Goal: Book appointment/travel/reservation

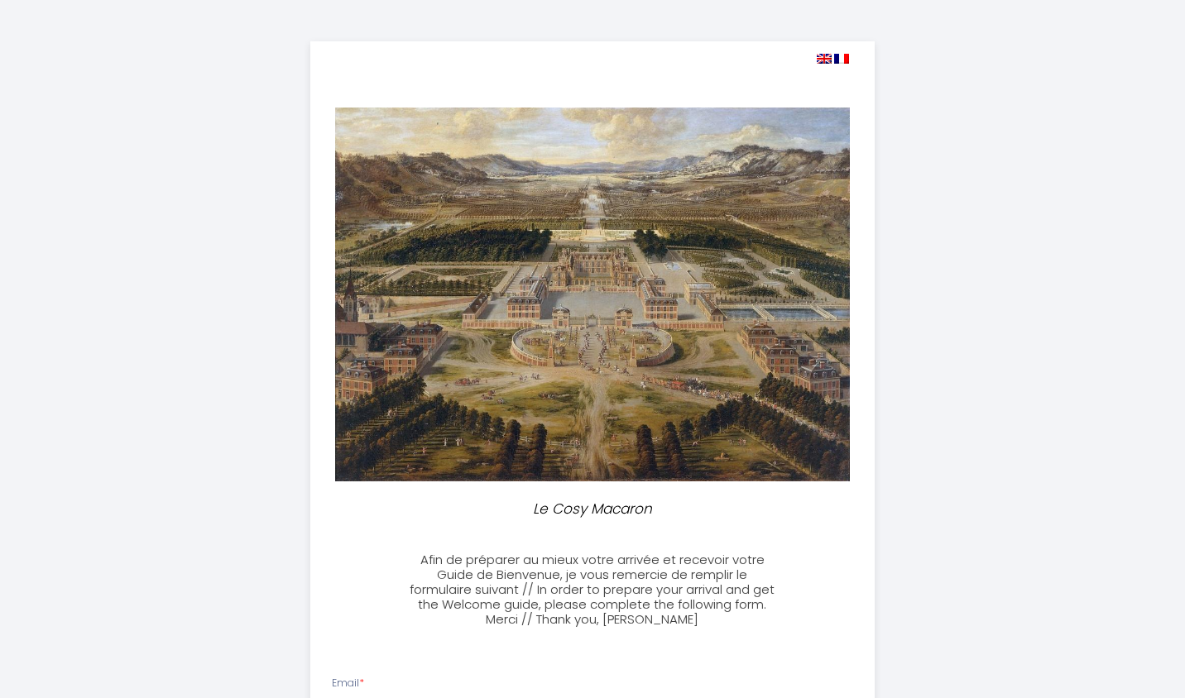
select select
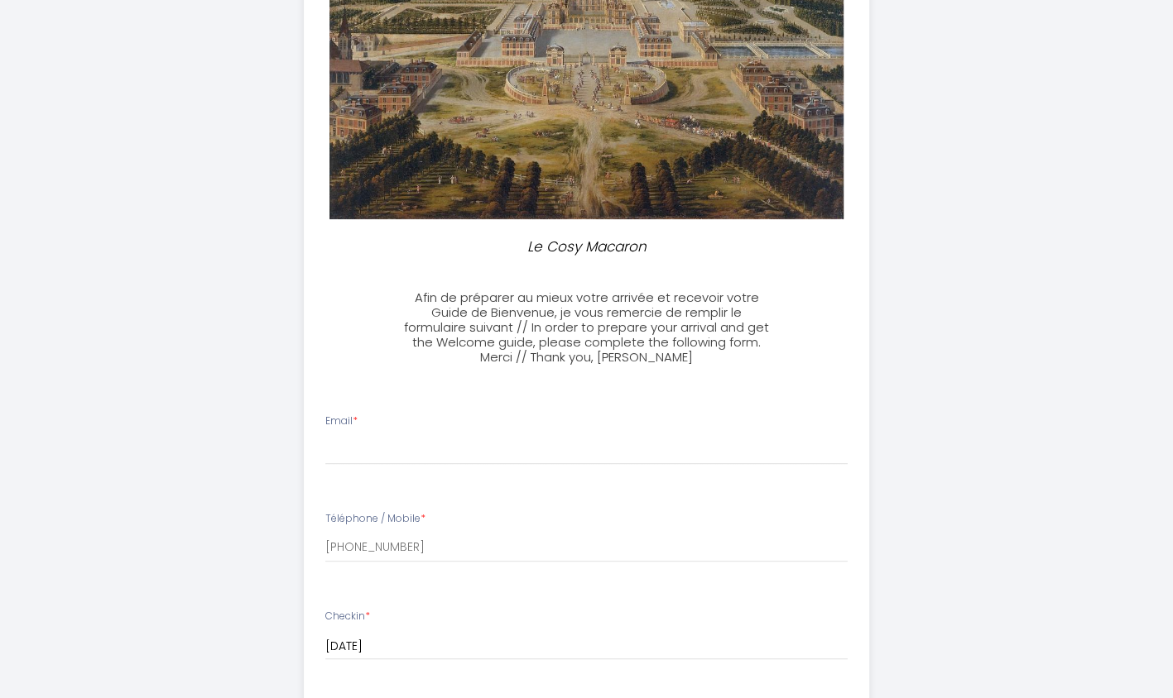
scroll to position [414, 0]
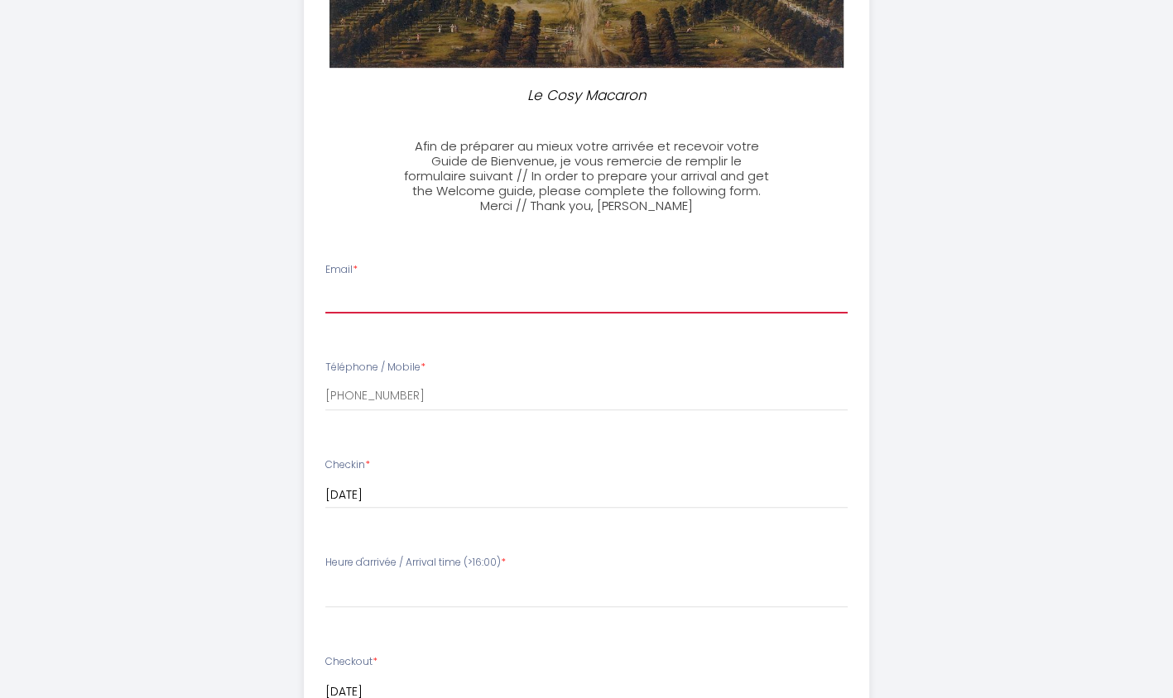
click at [391, 291] on input "Email *" at bounding box center [586, 299] width 522 height 30
type input "[EMAIL_ADDRESS][DOMAIN_NAME]"
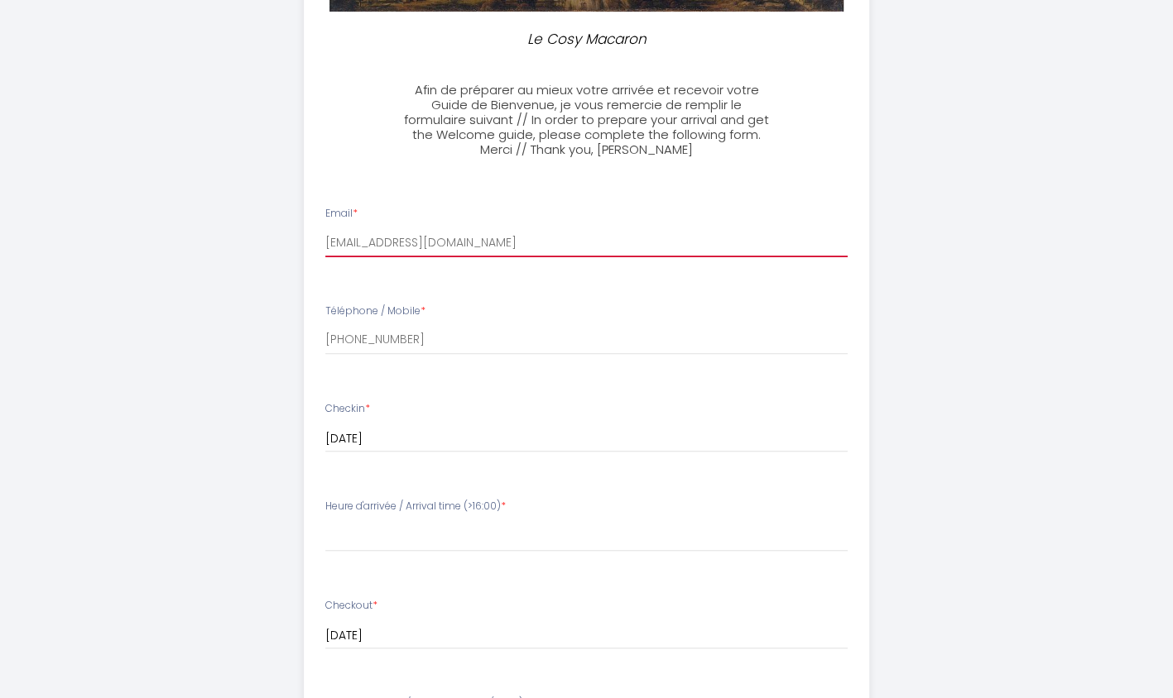
scroll to position [497, 0]
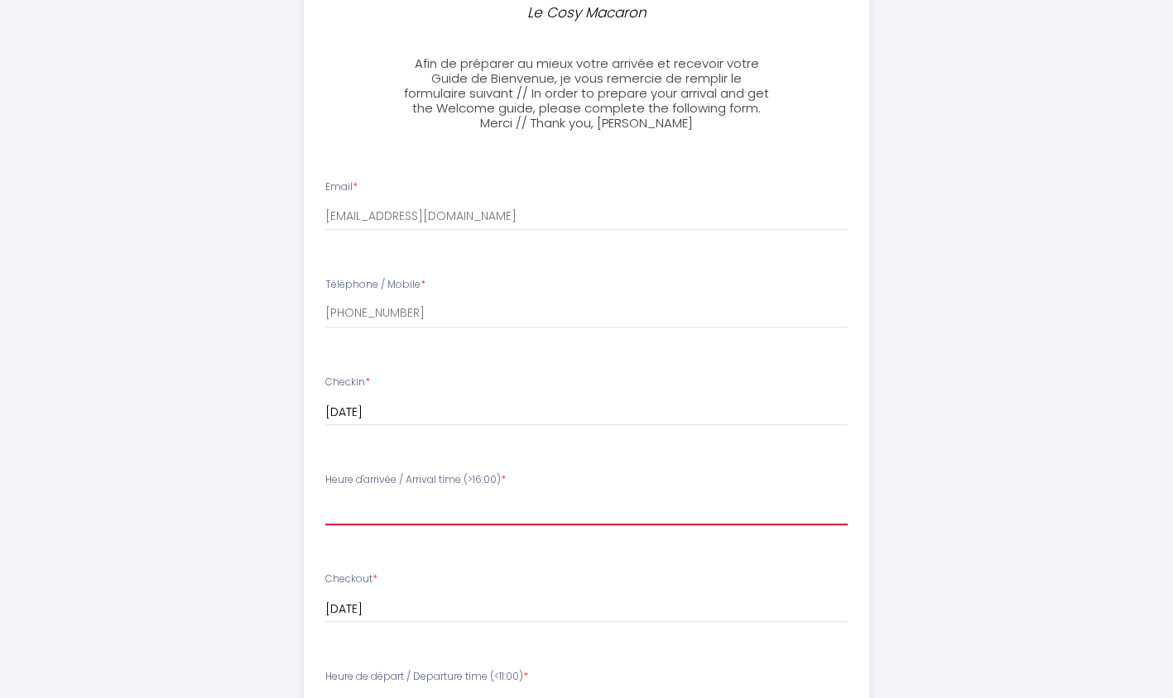
click at [417, 515] on select "16:00 16:30 17:00 17:30 18:00 18:30 19:00 19:30 20:00 20:30 21:00 21:30 22:00 2…" at bounding box center [586, 509] width 522 height 31
select select "23:30"
click at [325, 494] on select "16:00 16:30 17:00 17:30 18:00 18:30 19:00 19:30 20:00 20:30 21:00 21:30 22:00 2…" at bounding box center [586, 509] width 522 height 31
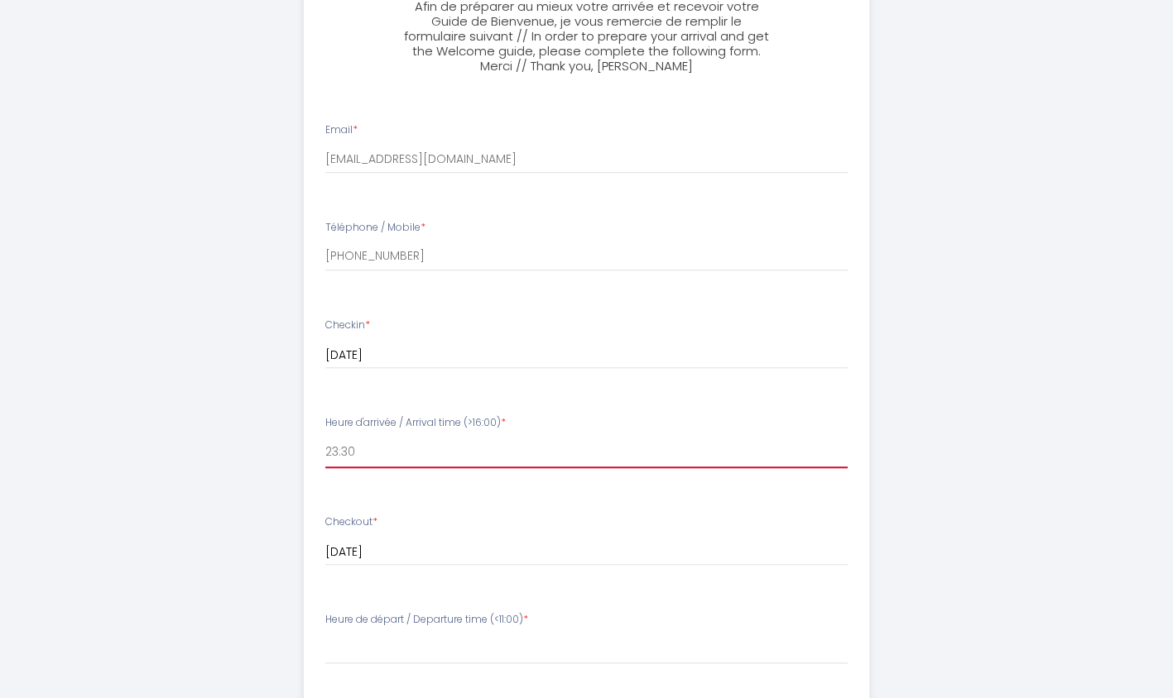
scroll to position [579, 0]
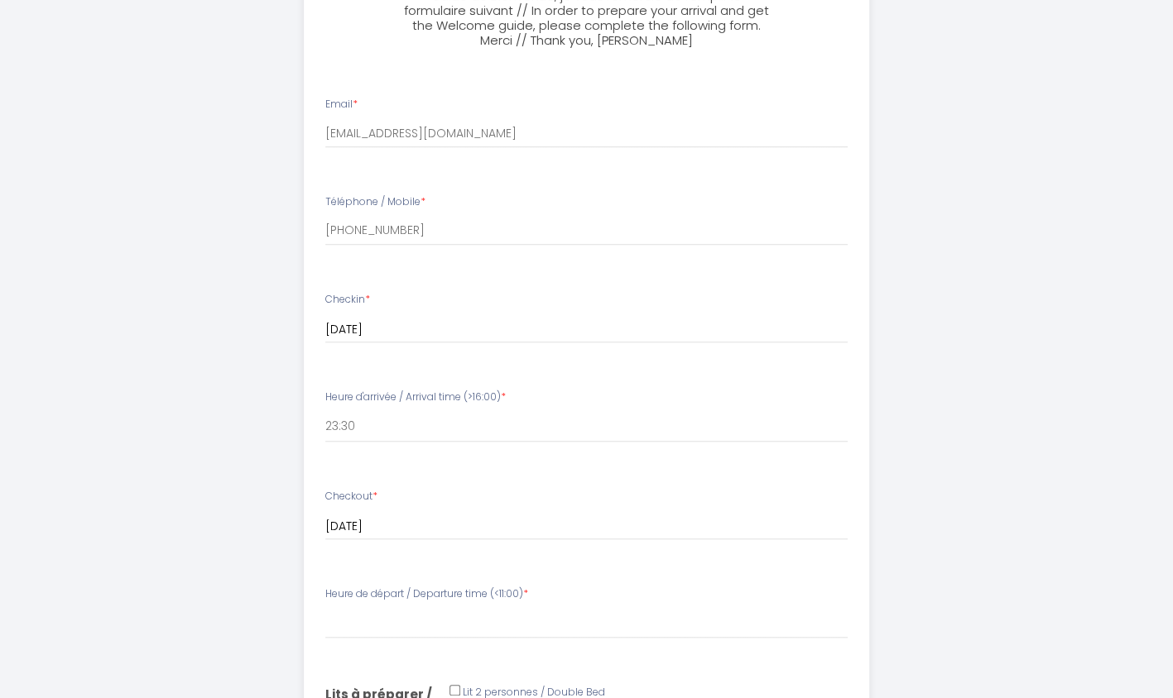
click at [391, 341] on input "[DATE]" at bounding box center [586, 330] width 522 height 22
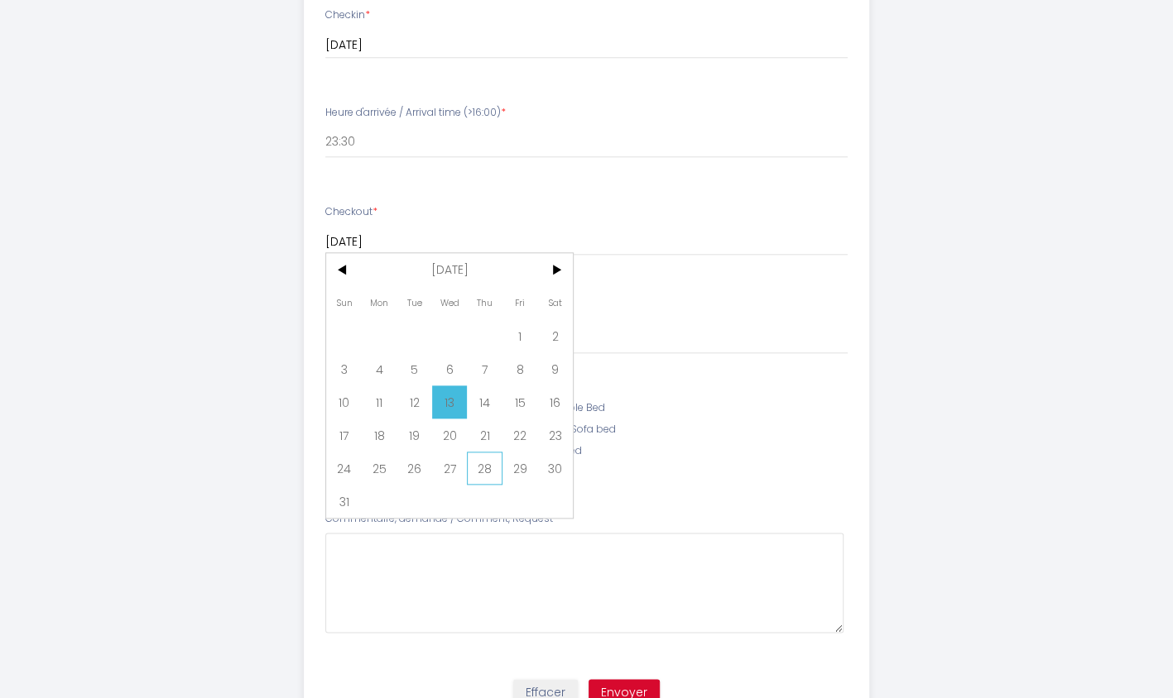
scroll to position [910, 0]
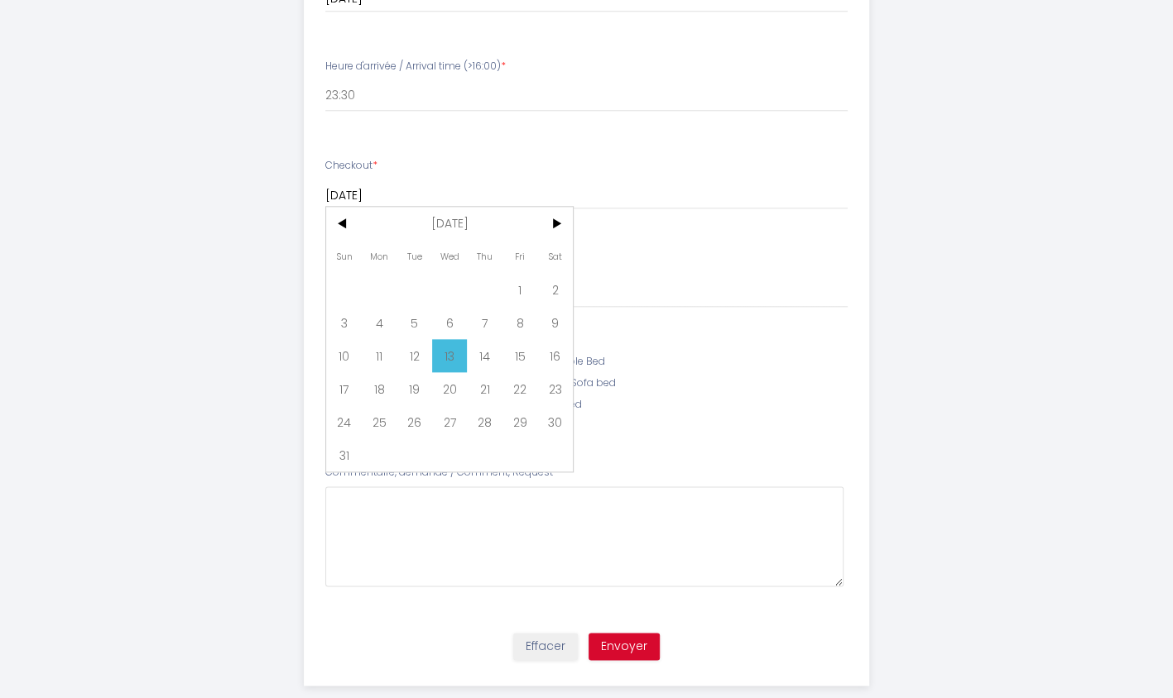
click at [776, 457] on li "Commentaire, demande / Comment, Request *" at bounding box center [587, 534] width 564 height 158
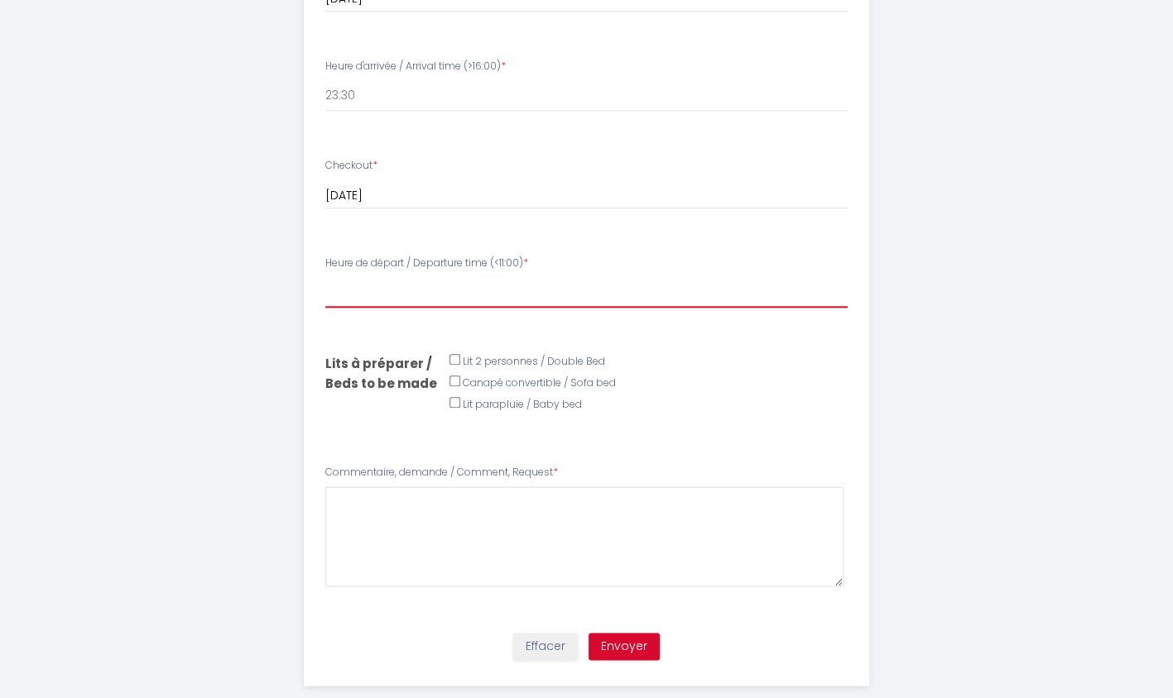
click at [397, 296] on select "00:00 00:30 01:00 01:30 02:00 02:30 03:00 03:30 04:00 04:30 05:00 05:30 06:00 0…" at bounding box center [586, 291] width 522 height 31
select select "09:00"
click at [325, 276] on select "00:00 00:30 01:00 01:30 02:00 02:30 03:00 03:30 04:00 04:30 05:00 05:30 06:00 0…" at bounding box center [586, 291] width 522 height 31
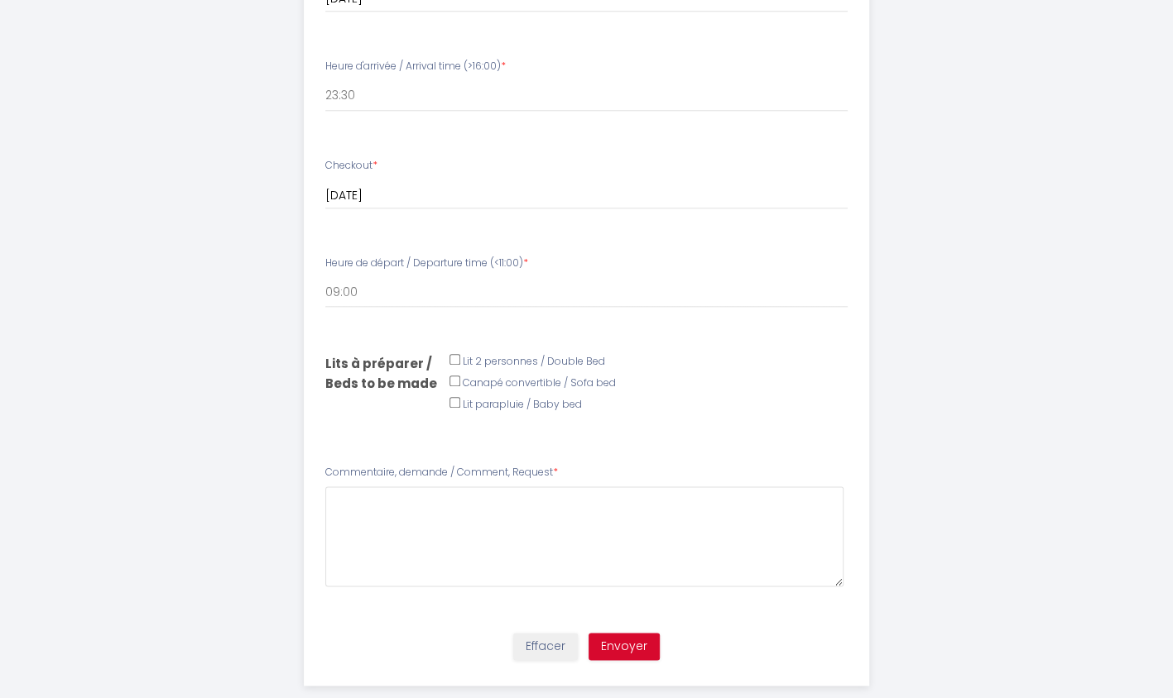
click at [449, 358] on input "Email *" at bounding box center [454, 359] width 11 height 11
checkbox input "true"
click at [453, 386] on input "Téléphone / Mobile *" at bounding box center [454, 381] width 11 height 11
checkbox input "true"
click at [627, 647] on button "Envoyer" at bounding box center [623, 647] width 71 height 28
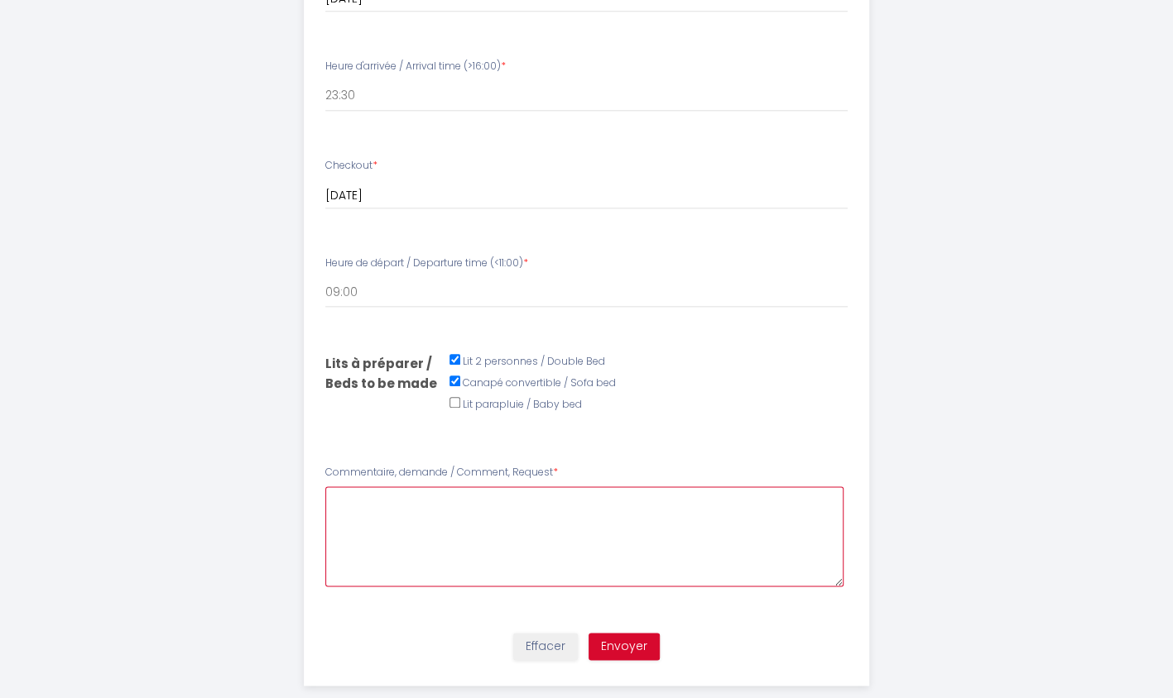
click at [472, 546] on Request7 at bounding box center [584, 537] width 518 height 100
click at [546, 650] on button "Effacer" at bounding box center [545, 647] width 65 height 28
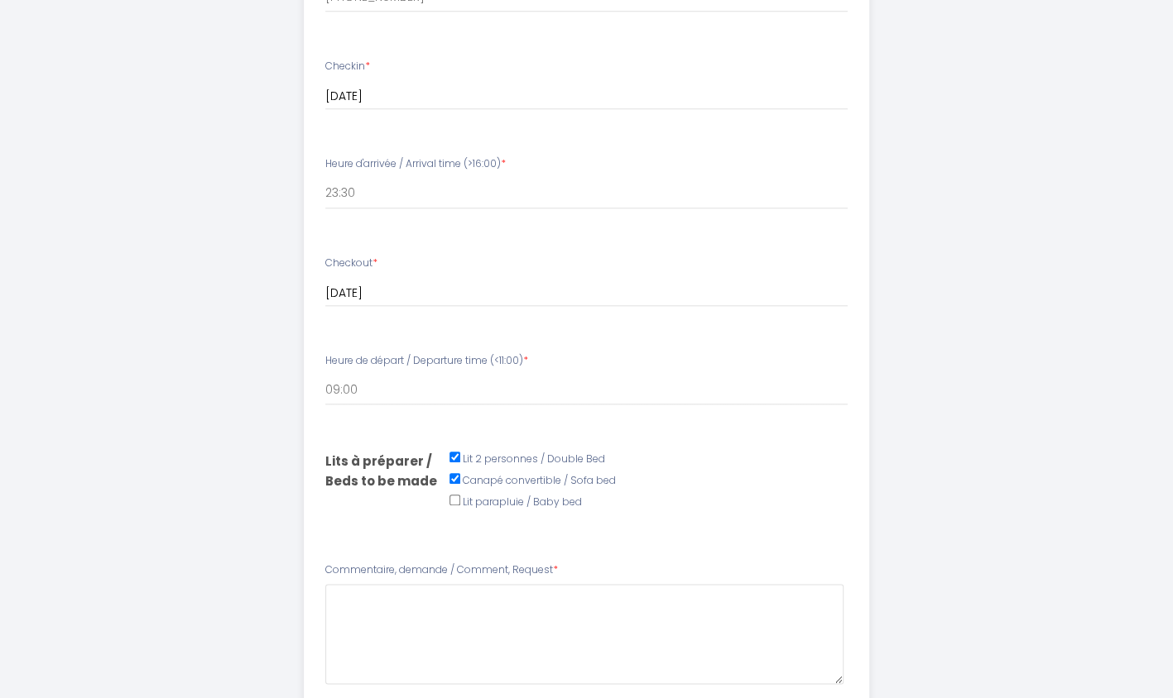
scroll to position [939, 0]
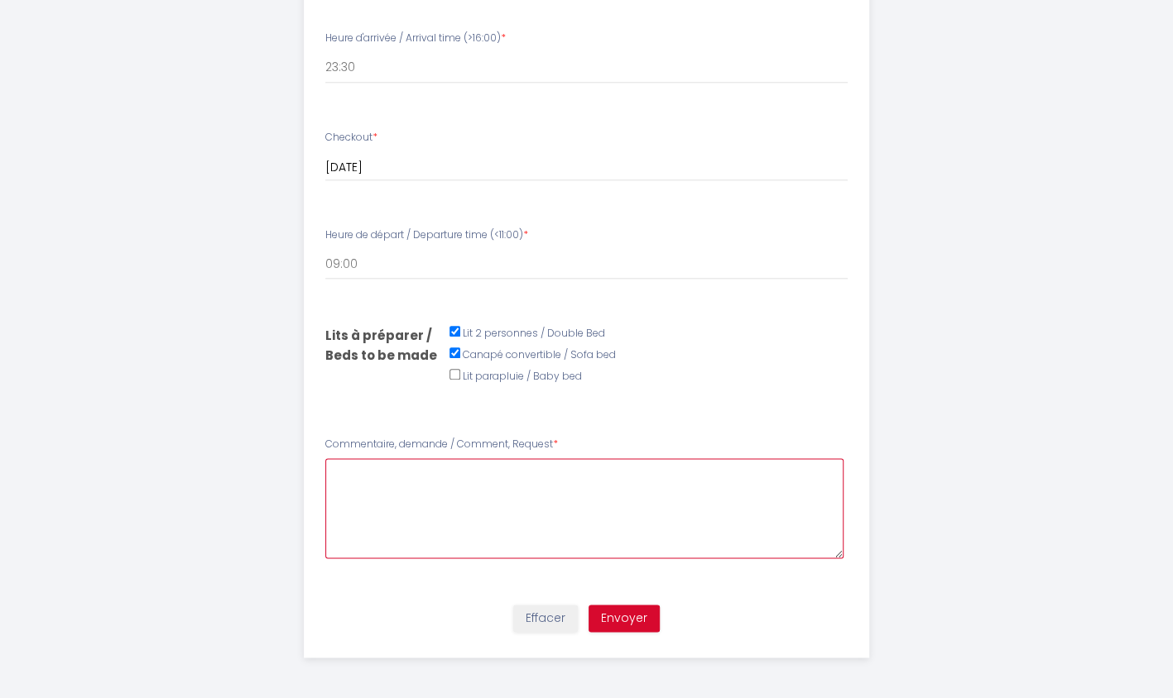
click at [442, 499] on Request7 at bounding box center [584, 508] width 518 height 100
type Request7 "Hi ! Seems very hot days coming are there AC system in the room _"
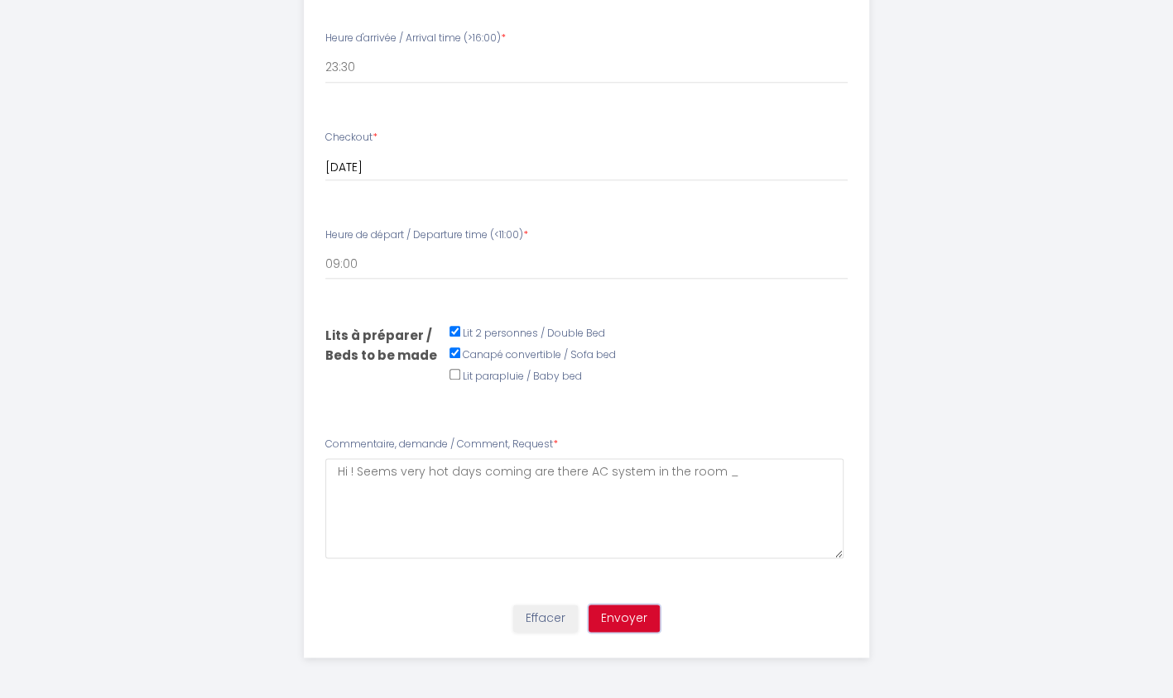
click at [612, 624] on button "Envoyer" at bounding box center [623, 619] width 71 height 28
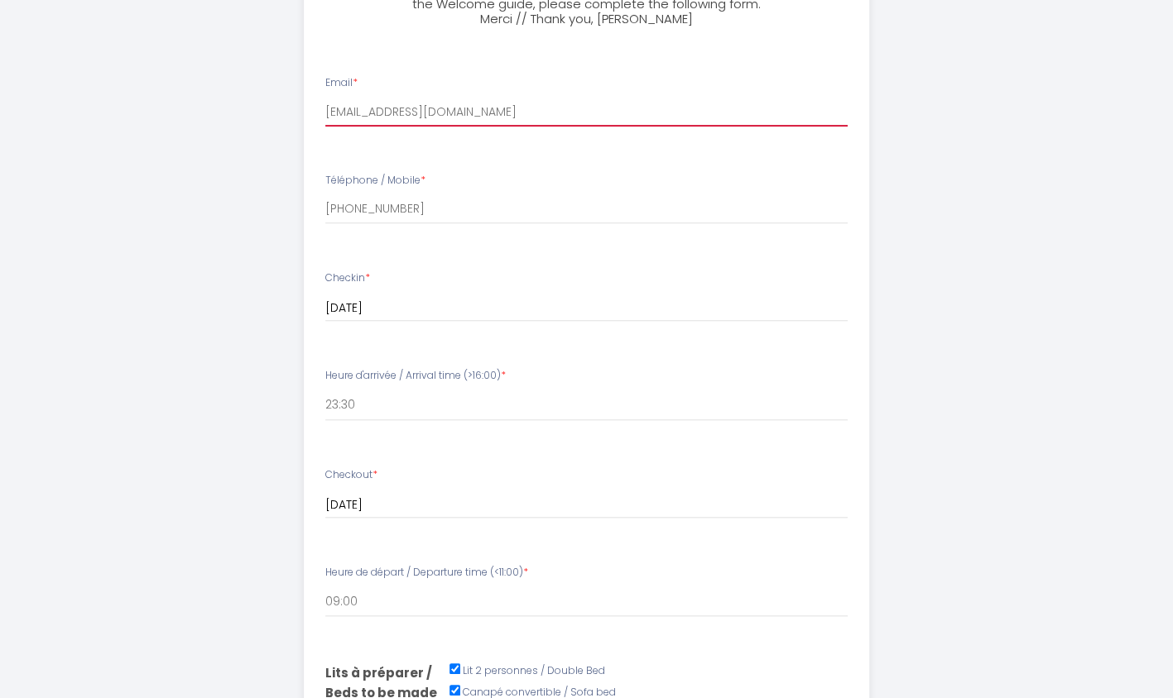
scroll to position [449, 0]
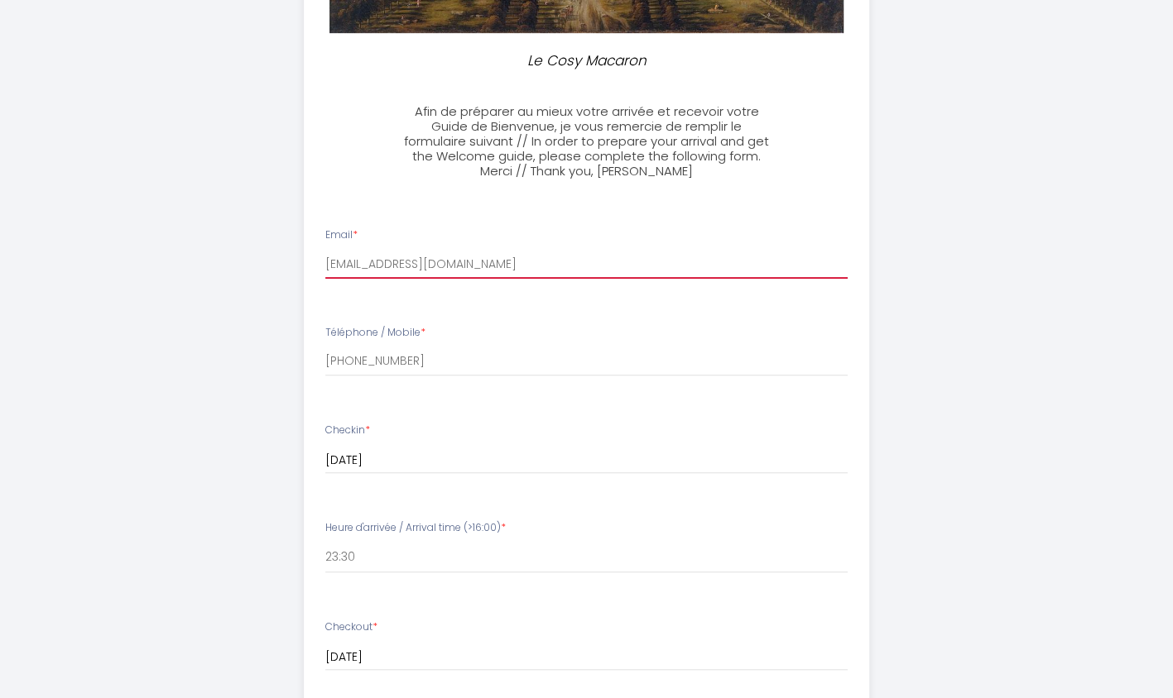
click at [359, 264] on input "[EMAIL_ADDRESS][DOMAIN_NAME]" at bounding box center [586, 264] width 522 height 30
type input "[EMAIL_ADDRESS][DOMAIN_NAME]"
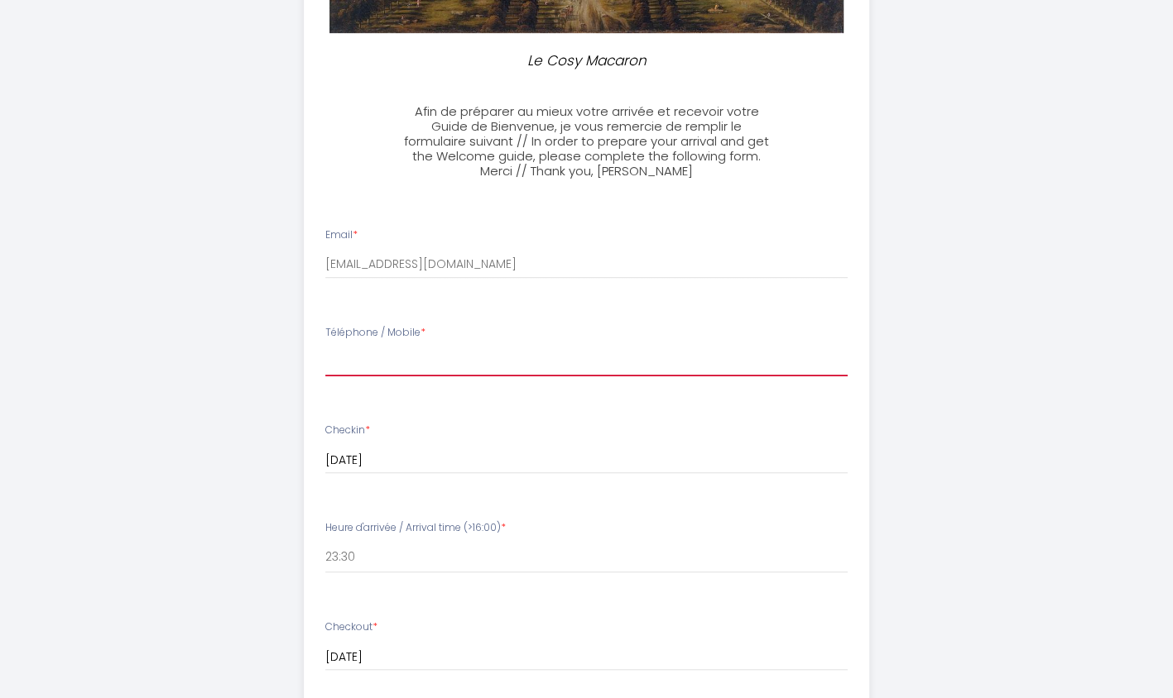
click at [389, 354] on input "Téléphone / Mobile *" at bounding box center [586, 362] width 522 height 30
click at [329, 362] on input "53309077" at bounding box center [586, 362] width 522 height 30
click at [324, 359] on div "Téléphone / Mobile * 53309077" at bounding box center [586, 350] width 544 height 51
click at [328, 362] on input "53309077" at bounding box center [586, 362] width 522 height 30
type input "0037253309077"
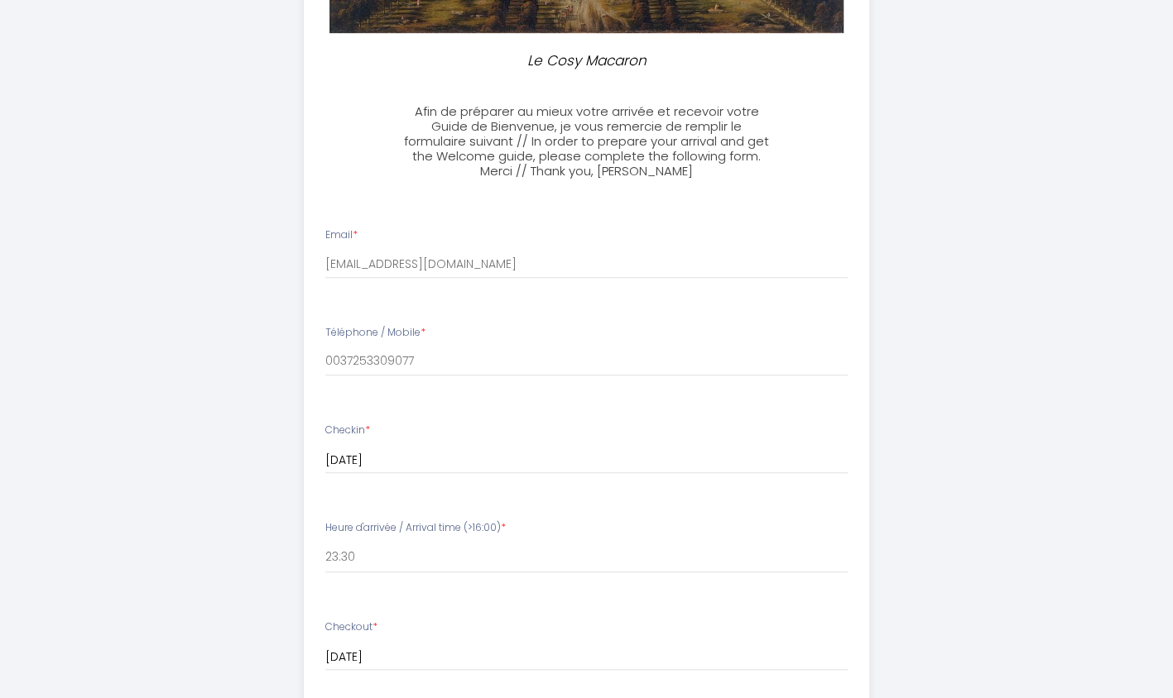
click at [366, 445] on div "[DATE] < [DATE] > Sun Mon Tue Wed Thu Fri Sat 1 2 3 4 5 6 7 8 9 10 11 12 13 14 …" at bounding box center [586, 459] width 522 height 30
click at [367, 454] on input "[DATE]" at bounding box center [586, 461] width 522 height 22
click at [381, 622] on span "11" at bounding box center [380, 620] width 36 height 33
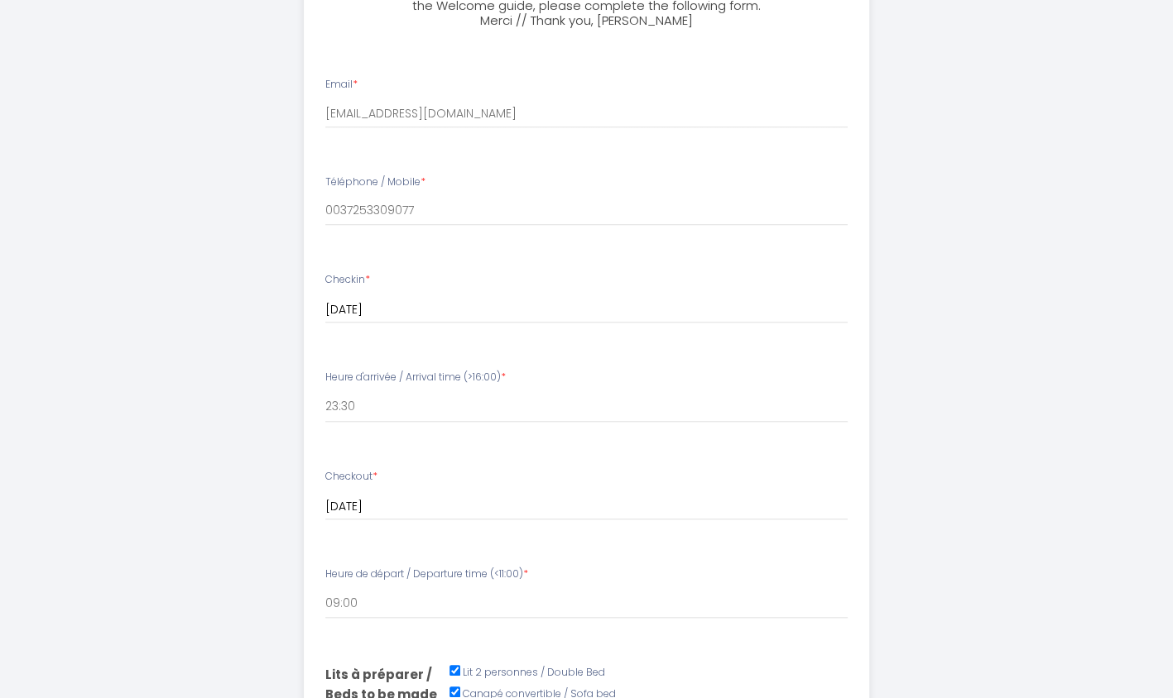
scroll to position [614, 0]
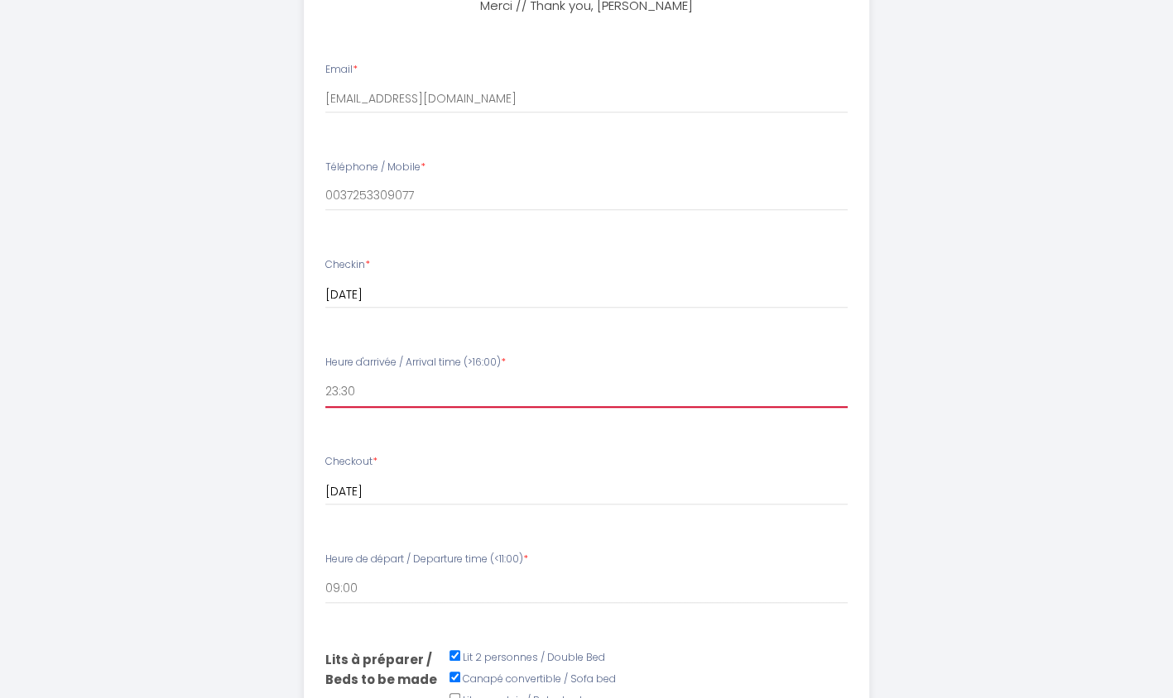
click at [345, 396] on select "16:00 16:30 17:00 17:30 18:00 18:30 19:00 19:30 20:00 20:30 21:00 21:30 22:00 2…" at bounding box center [586, 392] width 522 height 31
select select "23:30"
click at [325, 377] on select "16:00 16:30 17:00 17:30 18:00 18:30 19:00 19:30 20:00 20:30 21:00 21:30 22:00 2…" at bounding box center [586, 392] width 522 height 31
click at [348, 306] on input "[DATE]" at bounding box center [586, 296] width 522 height 22
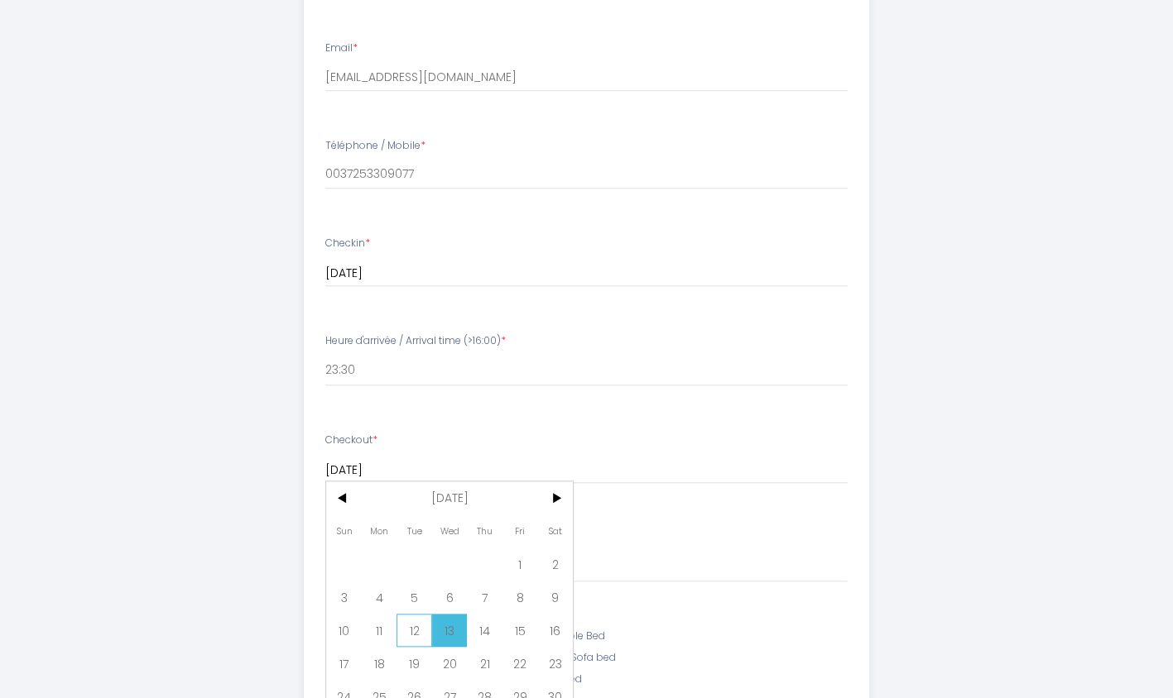
scroll to position [780, 0]
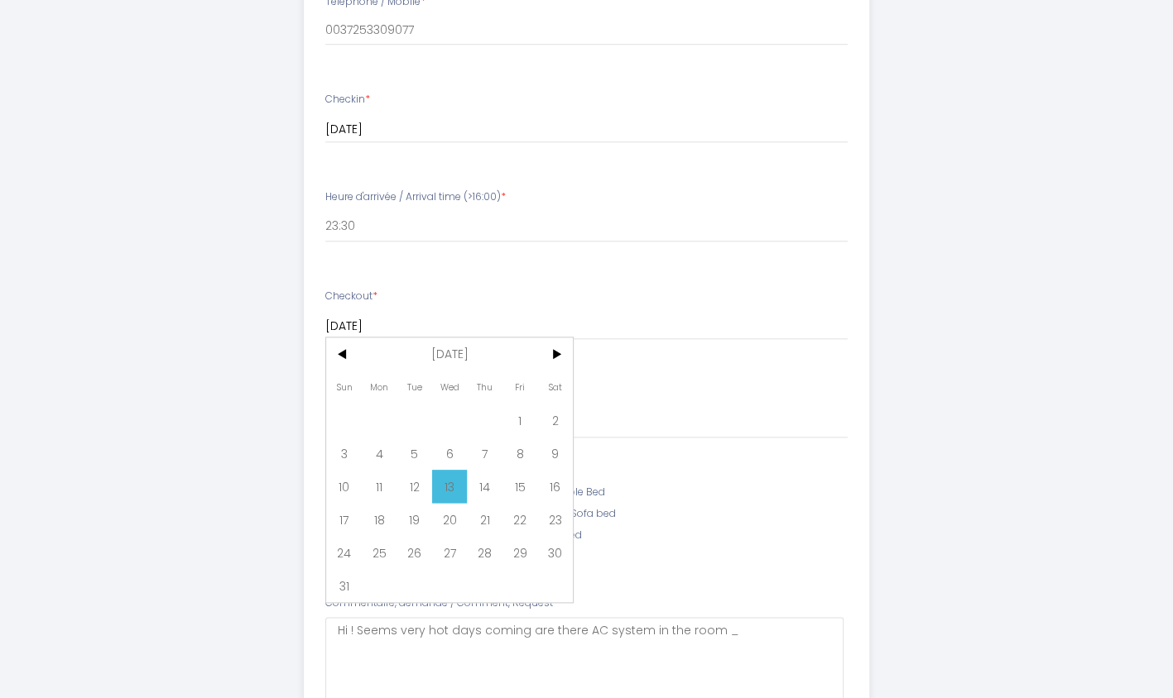
click at [444, 497] on span "13" at bounding box center [450, 486] width 36 height 33
select select "09:00"
checkbox input "true"
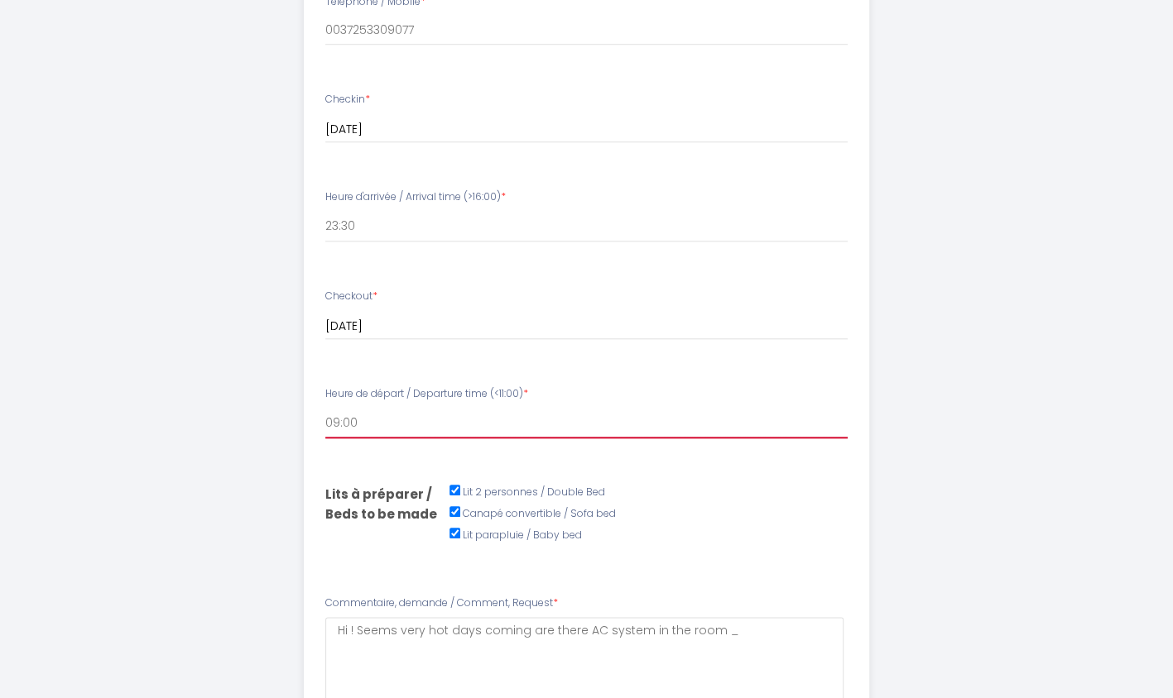
click at [374, 429] on select "00:00 00:30 01:00 01:30 02:00 02:30 03:00 03:30 04:00 04:30 05:00 05:30 06:00 0…" at bounding box center [586, 422] width 522 height 31
click at [563, 490] on label "Lit 2 personnes / Double Bed" at bounding box center [534, 493] width 142 height 16
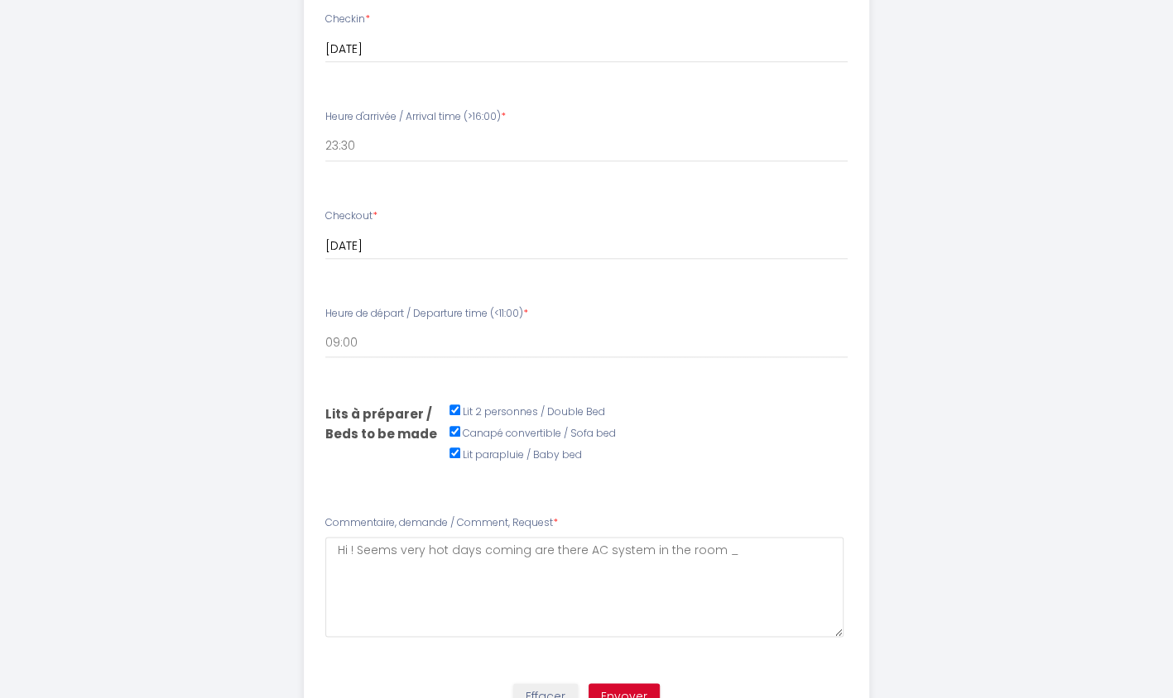
scroll to position [862, 0]
click at [441, 430] on label "Lits à préparer / Beds to be made" at bounding box center [387, 421] width 124 height 39
click at [457, 429] on input "Téléphone / Mobile *" at bounding box center [454, 429] width 11 height 11
checkbox input "false"
click at [548, 690] on button "Effacer" at bounding box center [545, 695] width 65 height 28
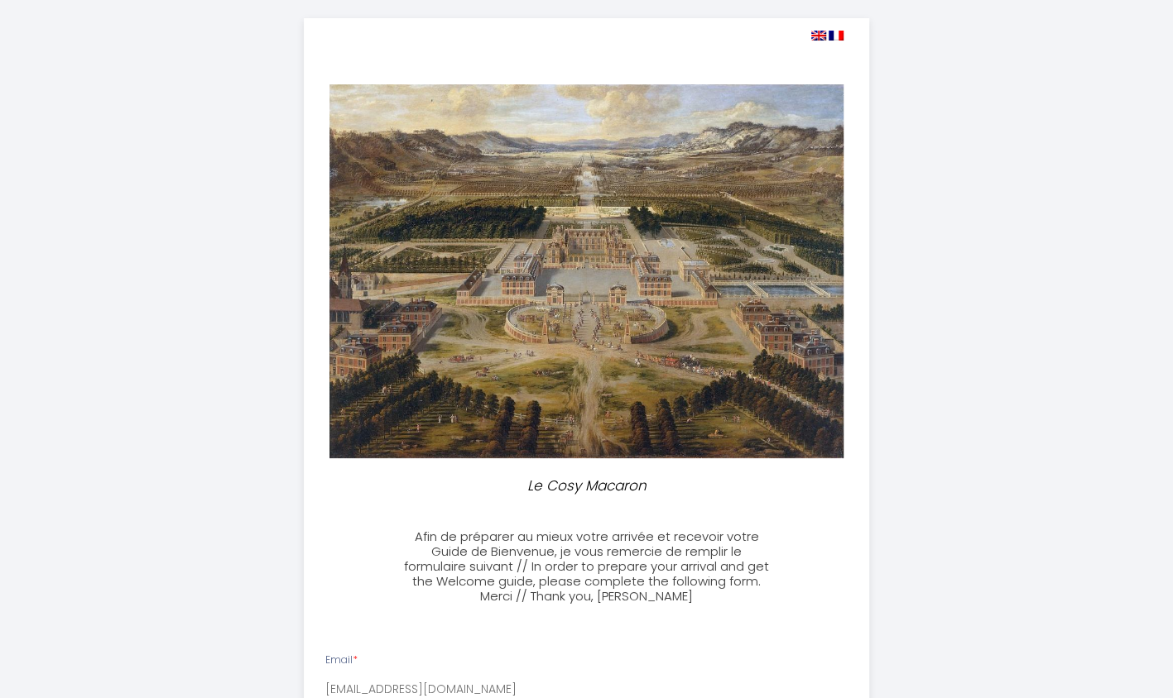
scroll to position [0, 0]
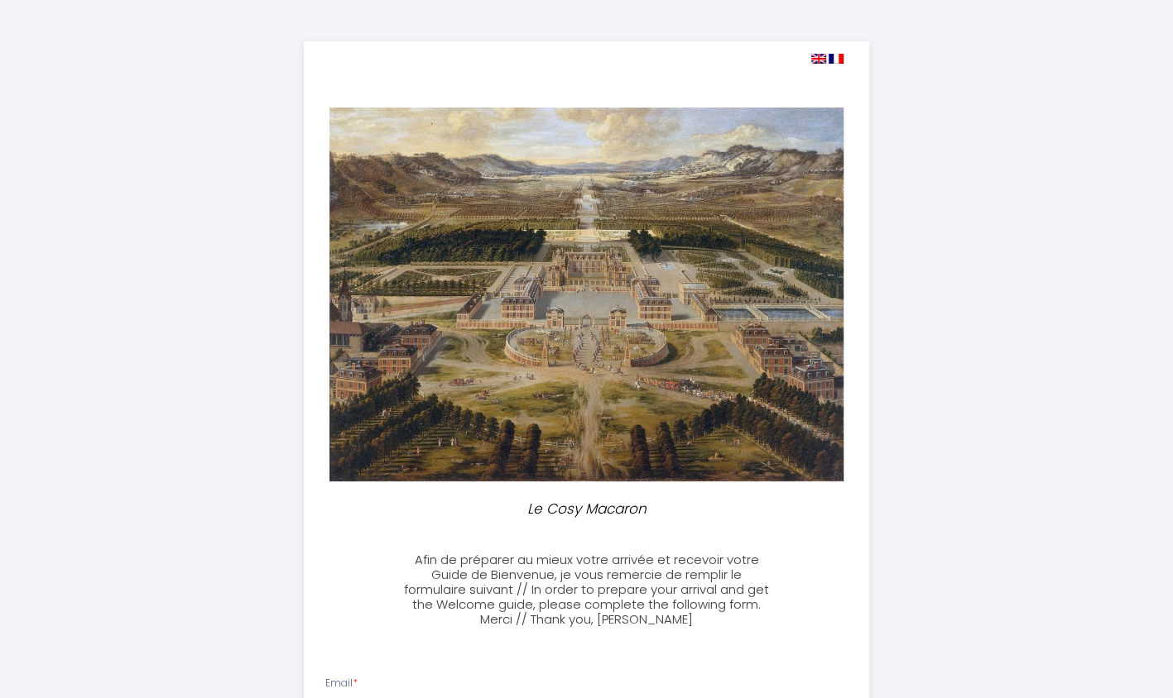
click at [818, 60] on img at bounding box center [818, 59] width 15 height 10
select select "23:30"
select select "09:00"
checkbox input "false"
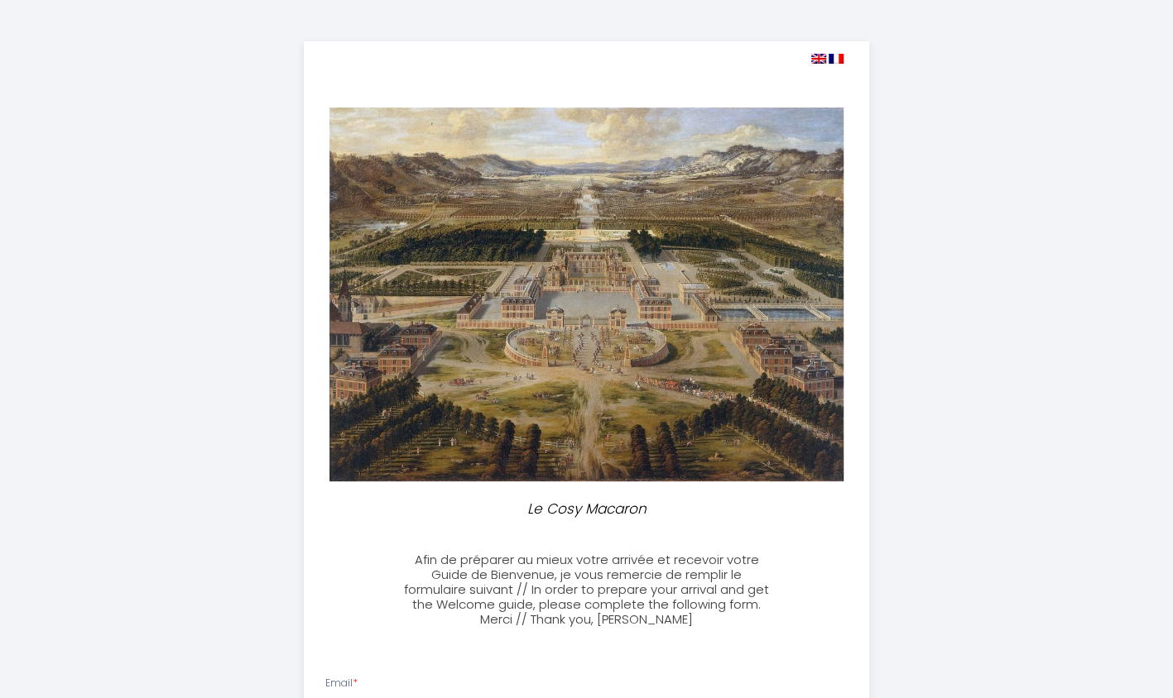
click at [816, 60] on img at bounding box center [818, 59] width 15 height 10
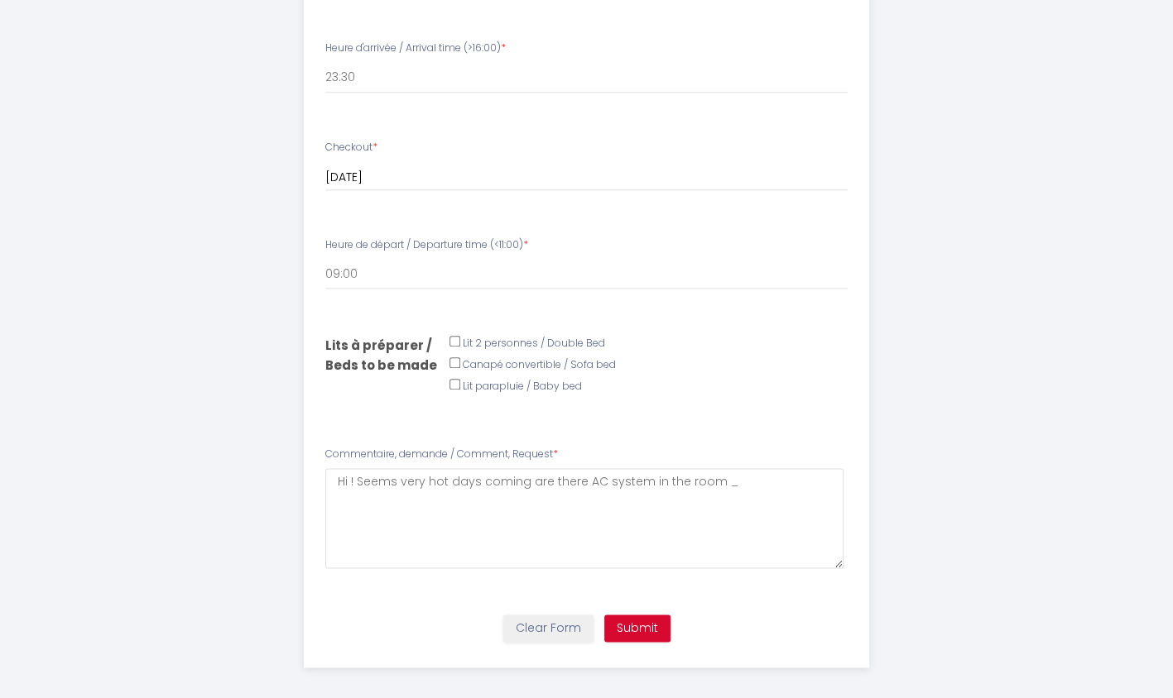
scroll to position [939, 0]
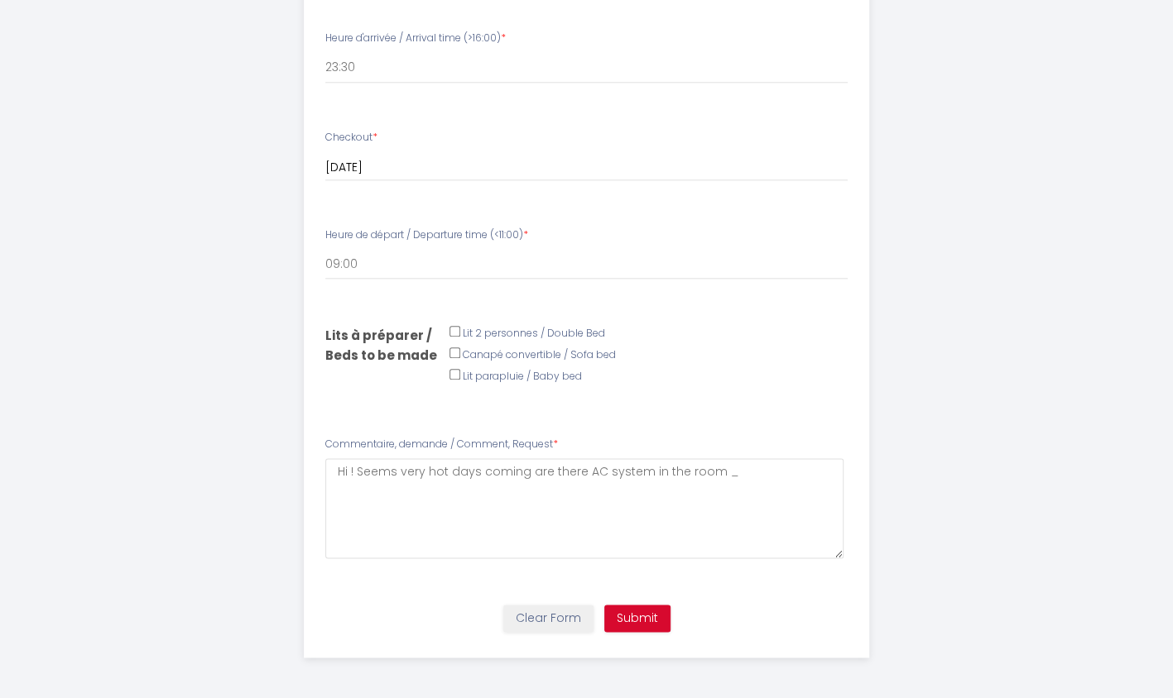
click at [450, 332] on input "Email *" at bounding box center [454, 331] width 11 height 11
checkbox input "true"
click at [457, 380] on input "checkbox" at bounding box center [454, 374] width 11 height 11
checkbox input "true"
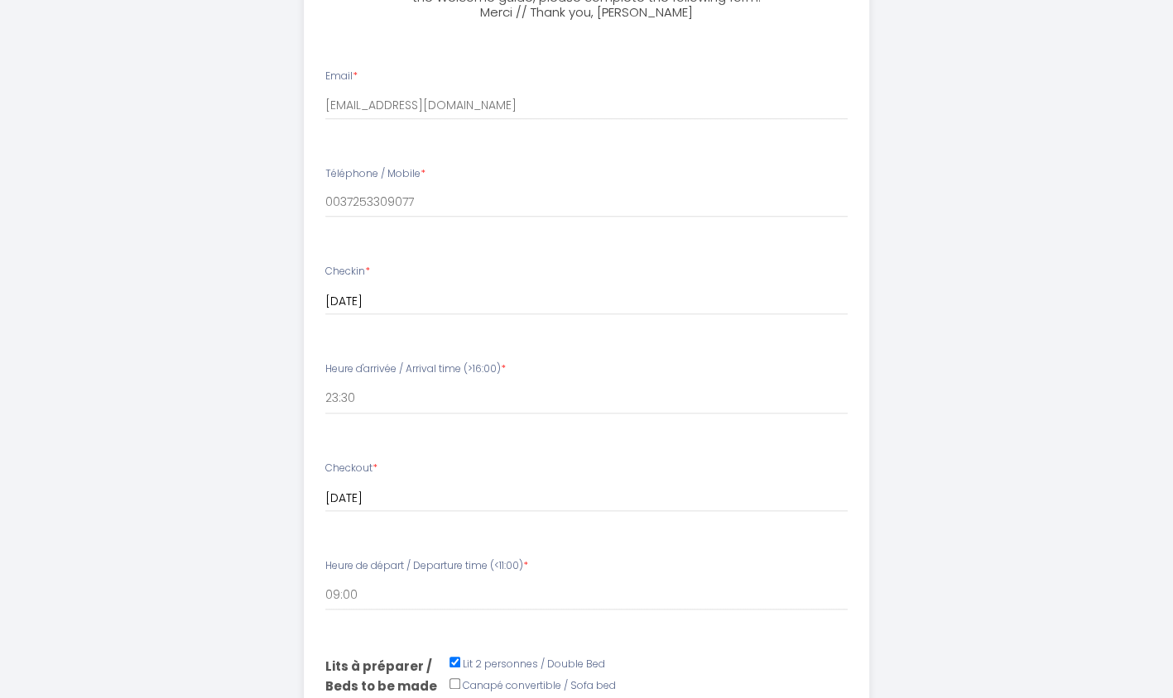
scroll to position [607, 0]
click at [374, 486] on div "[DATE] < [DATE] > Sun Mon Tue Wed Thu Fri Sat 1 2 3 4 5 6 7 8 9 10 11 12 13 14 …" at bounding box center [586, 497] width 522 height 30
click at [369, 472] on label "Checkout *" at bounding box center [351, 469] width 52 height 16
click at [342, 313] on input "[DATE]" at bounding box center [586, 302] width 522 height 22
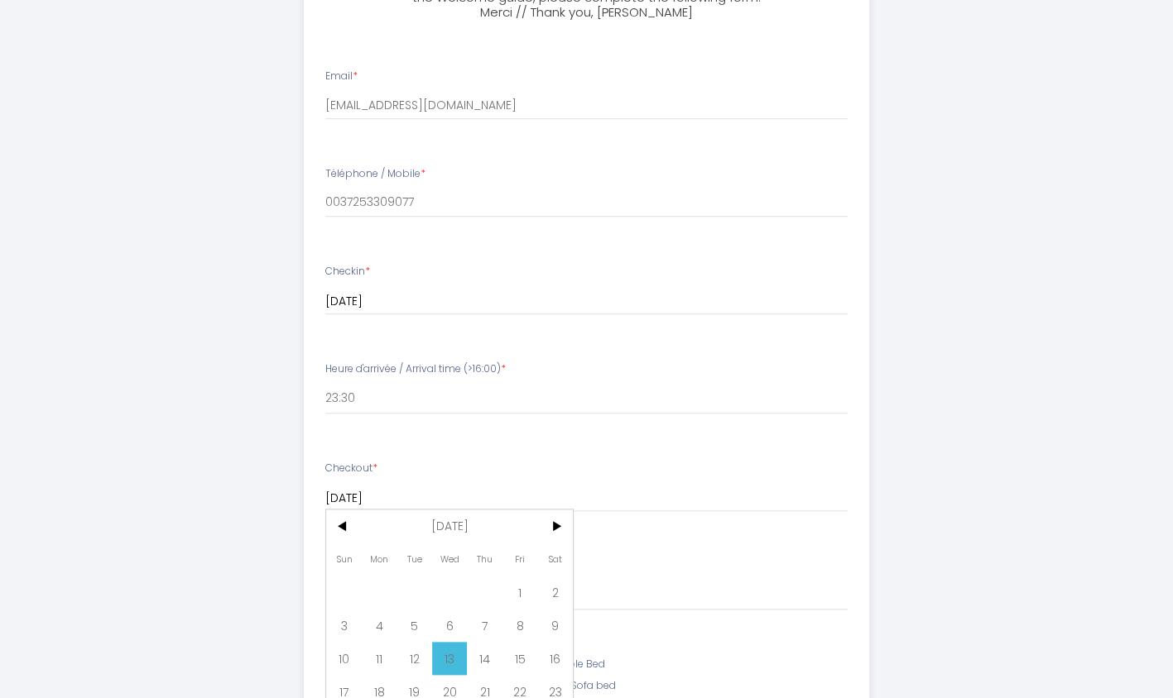
click at [346, 313] on input "[DATE]" at bounding box center [586, 302] width 522 height 22
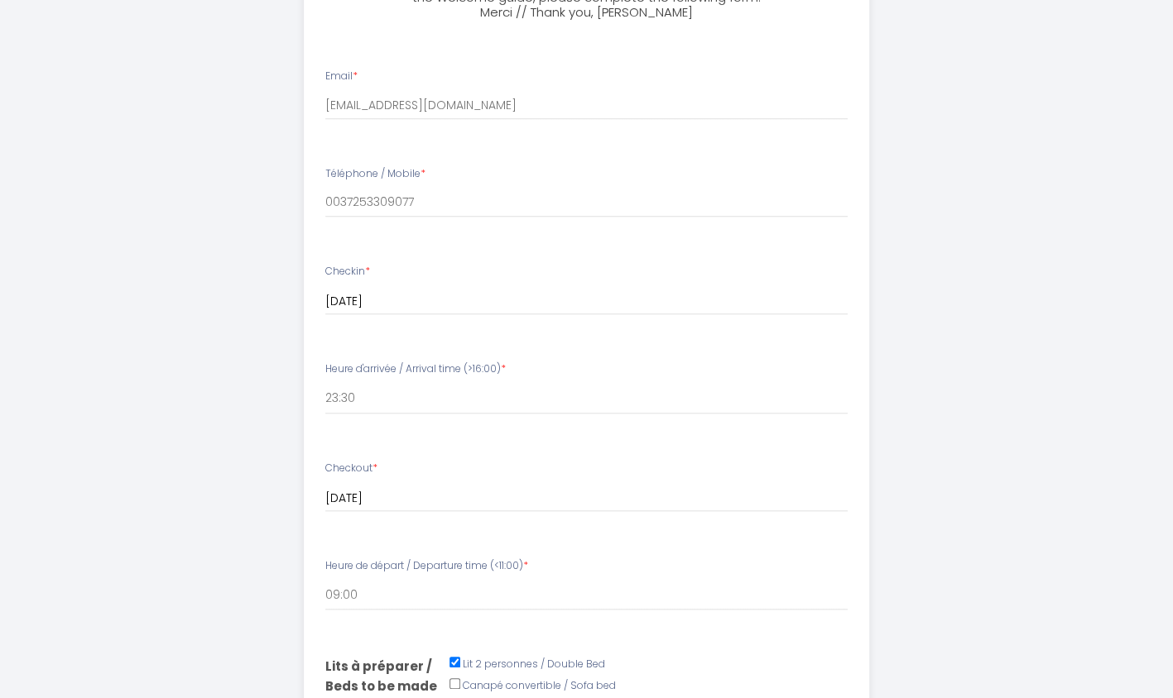
click at [346, 313] on input "[DATE]" at bounding box center [586, 302] width 522 height 22
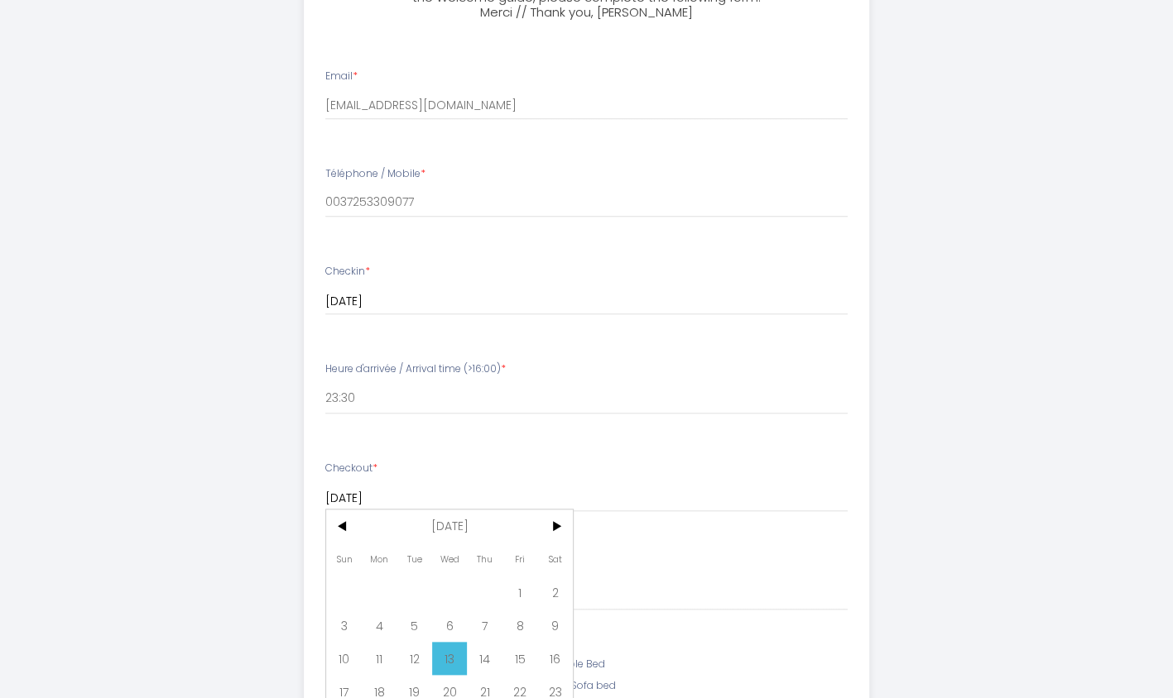
click at [346, 313] on input "[DATE]" at bounding box center [586, 302] width 522 height 22
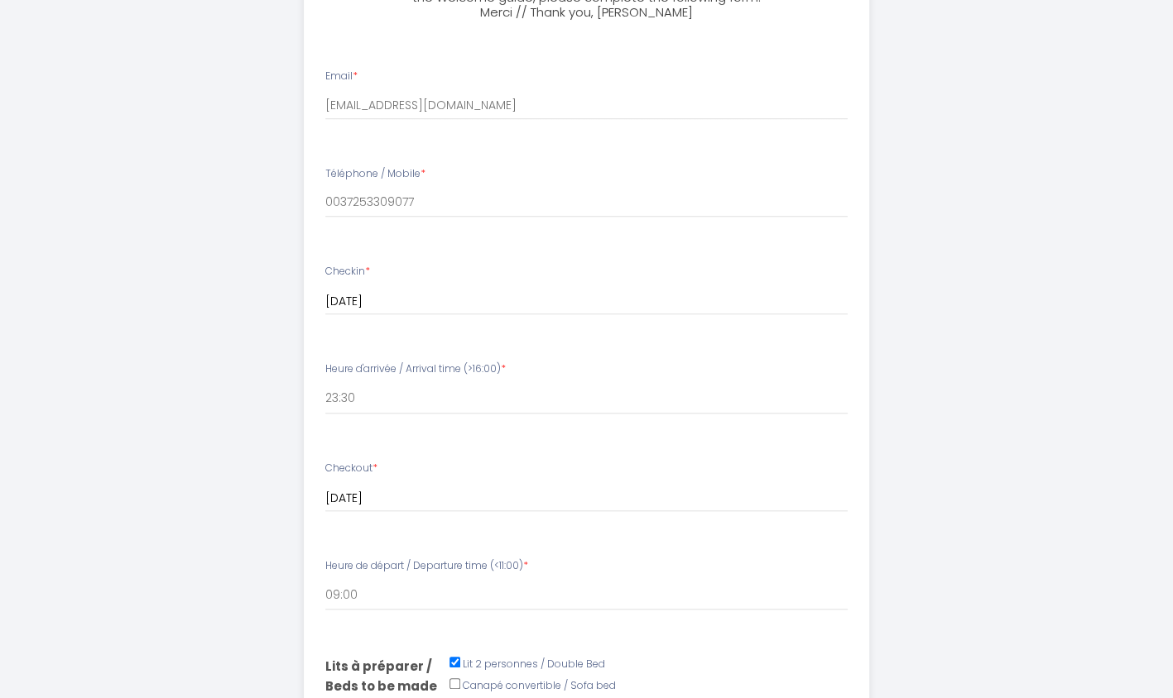
click at [616, 566] on div "Heure de départ / Departure time (<11:00) * 00:00 00:30 01:00 01:30 02:00 02:30…" at bounding box center [586, 585] width 522 height 53
click at [378, 286] on div "[DATE] < [DATE] > Sun Mon Tue Wed Thu Fri Sat 1 2 3 4 5 6 7 8 9 10 11 12 13 14 …" at bounding box center [586, 301] width 522 height 30
click at [382, 293] on input "[DATE]" at bounding box center [586, 302] width 522 height 22
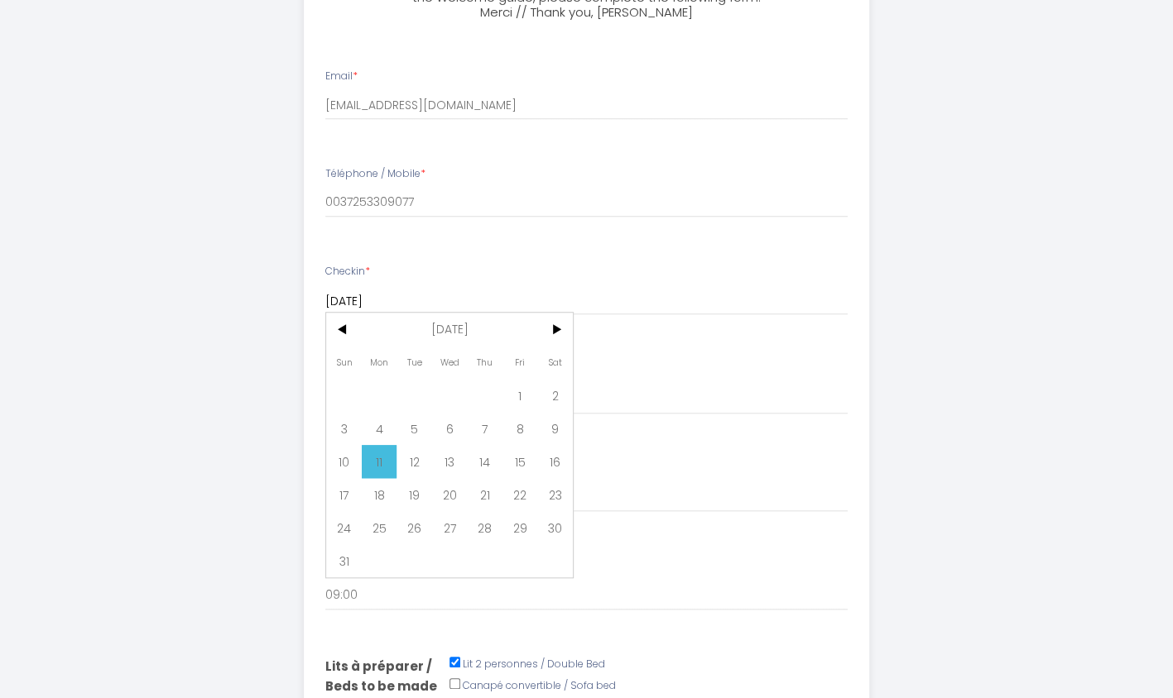
click at [374, 468] on span "11" at bounding box center [380, 461] width 36 height 33
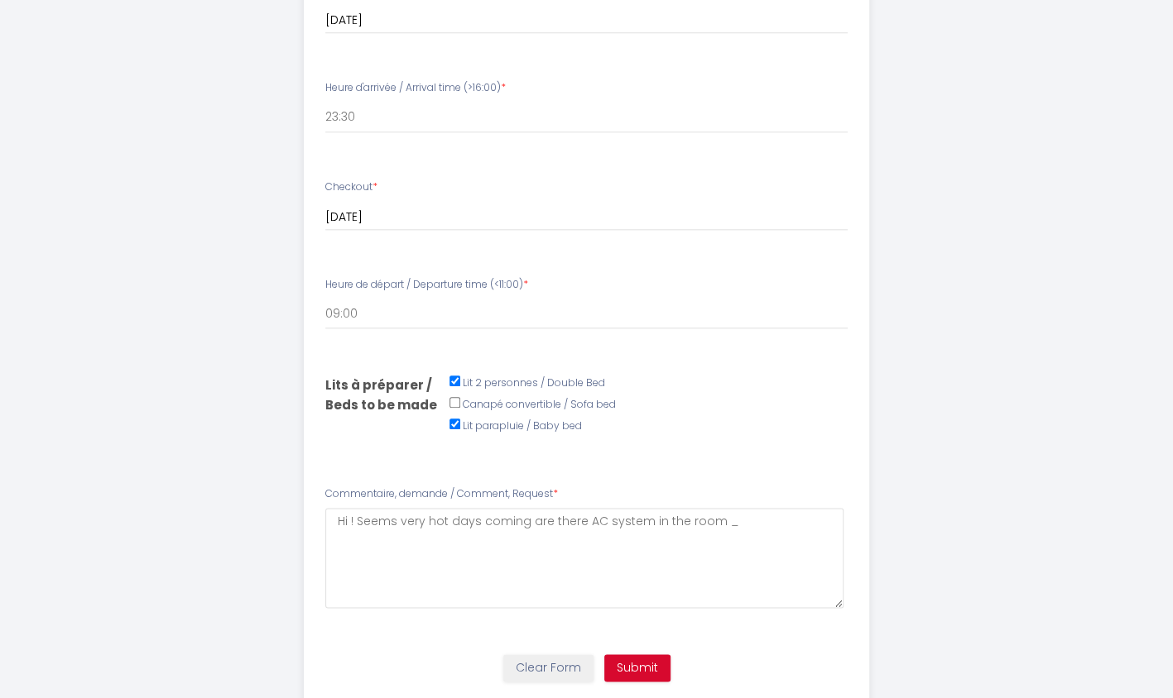
scroll to position [939, 0]
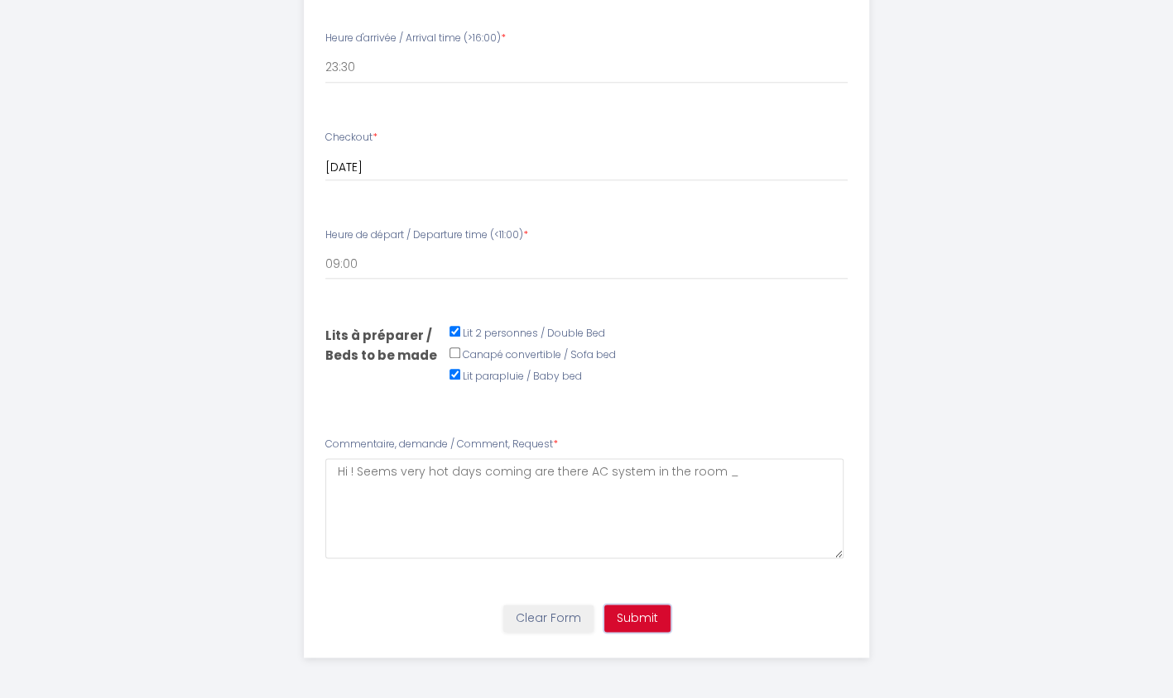
click at [641, 625] on button "Submit" at bounding box center [637, 619] width 66 height 28
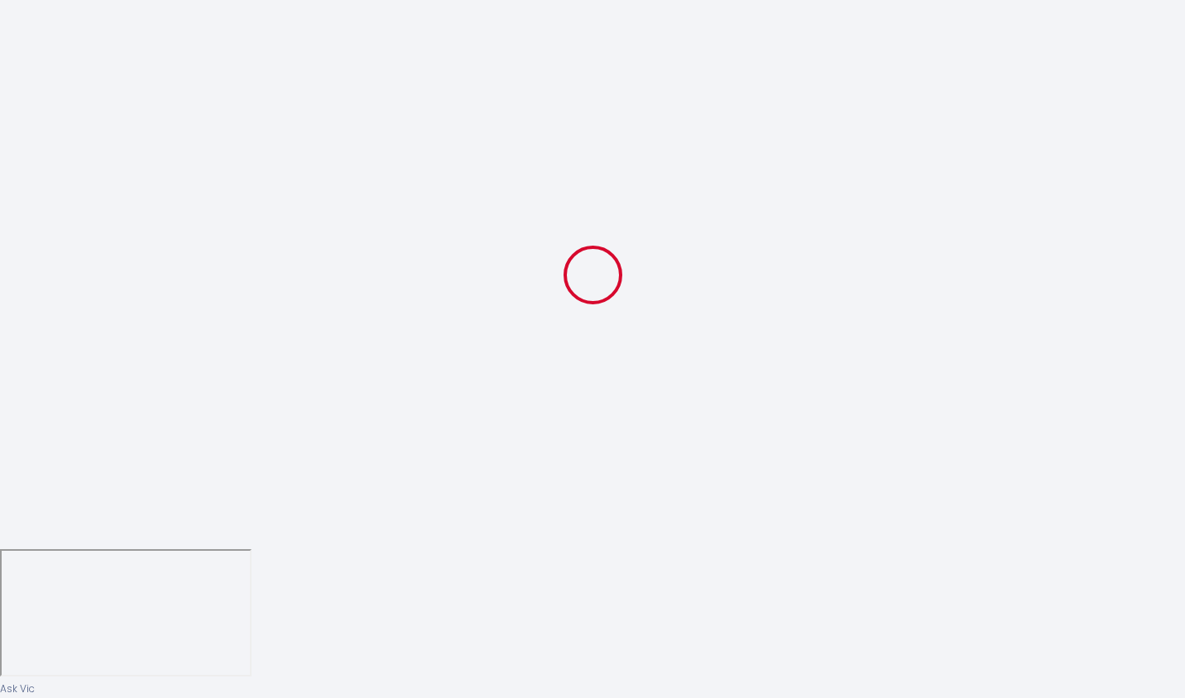
select select "23:30"
select select "09:00"
